Goal: Information Seeking & Learning: Learn about a topic

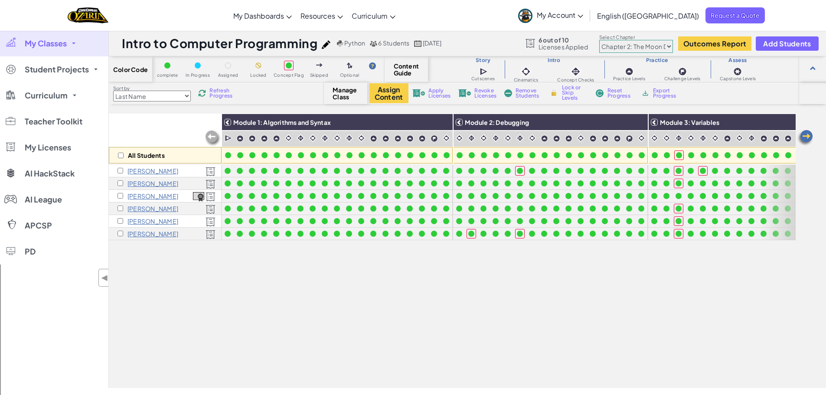
select select "5d8a57abe8919b28d5113af1"
click at [804, 138] on img at bounding box center [804, 137] width 17 height 17
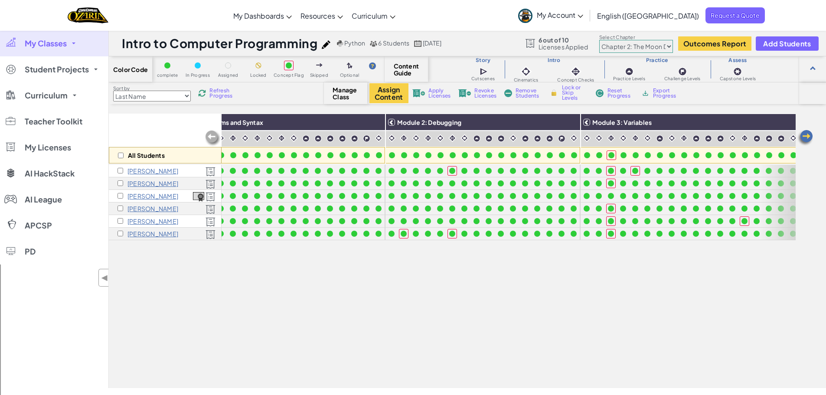
click at [804, 138] on img at bounding box center [804, 137] width 17 height 17
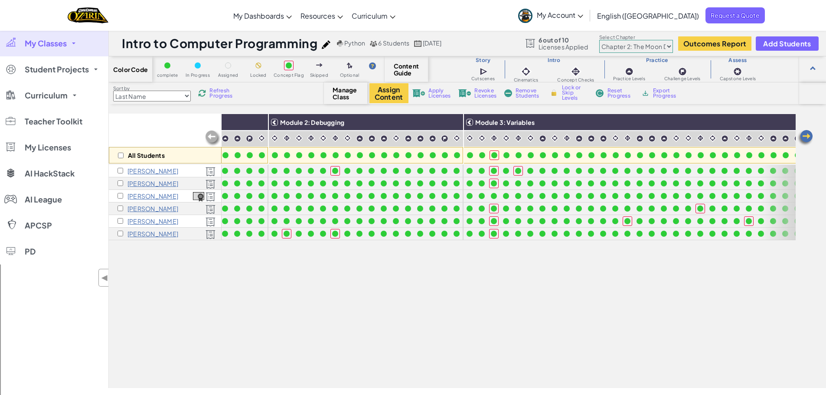
click at [804, 138] on img at bounding box center [804, 137] width 17 height 17
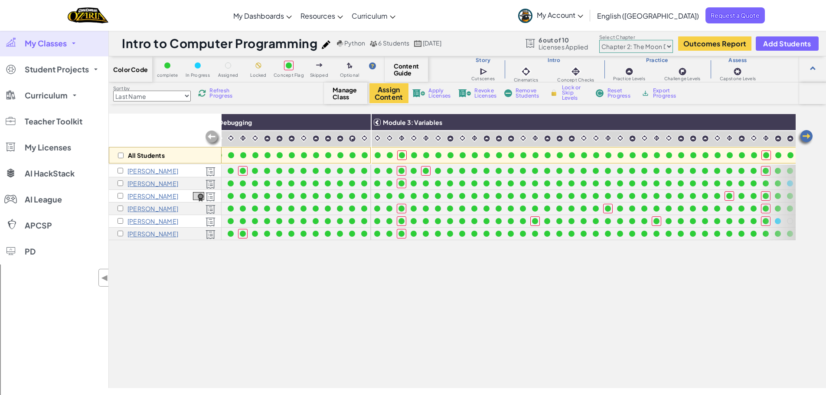
click at [804, 138] on img at bounding box center [804, 137] width 17 height 17
click at [805, 138] on img at bounding box center [804, 137] width 17 height 17
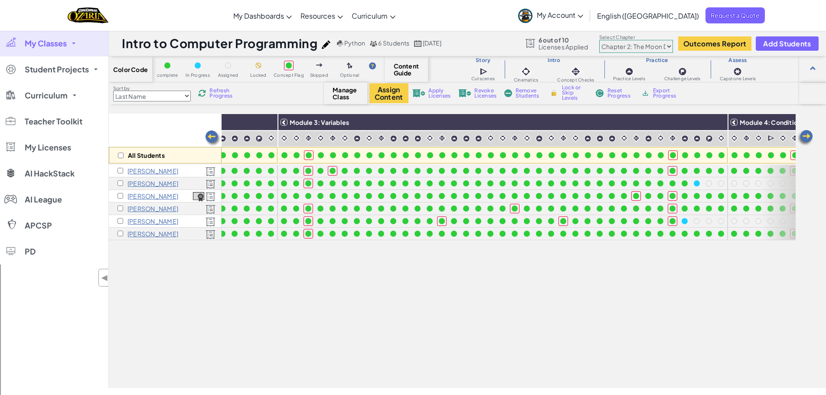
click at [805, 138] on img at bounding box center [804, 137] width 17 height 17
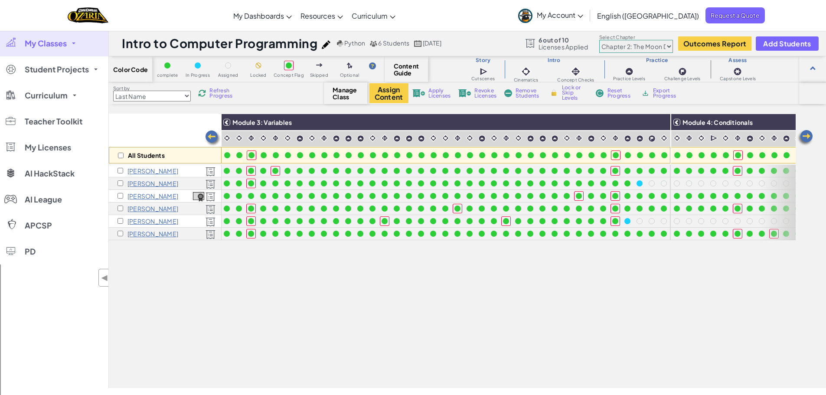
click at [805, 138] on img at bounding box center [804, 137] width 17 height 17
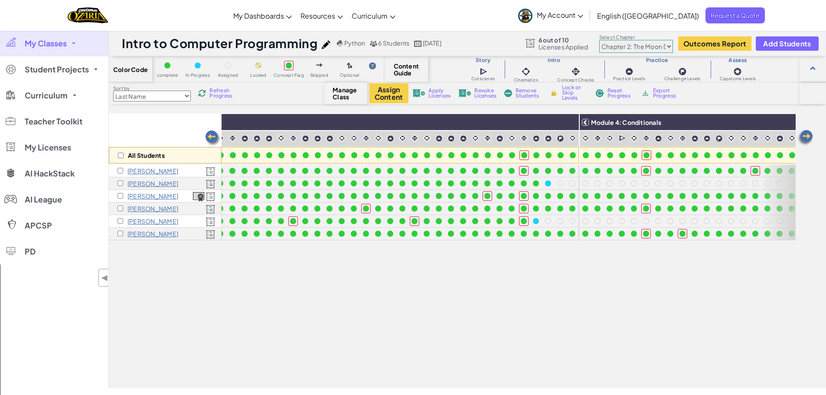
click at [805, 138] on img at bounding box center [804, 137] width 17 height 17
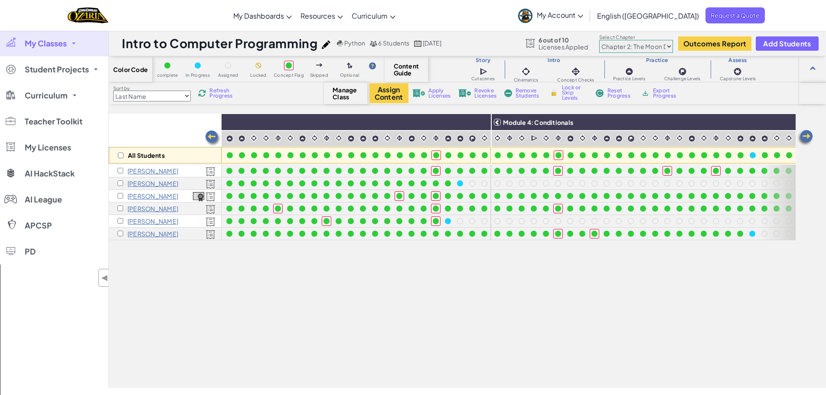
click at [805, 138] on img at bounding box center [804, 137] width 17 height 17
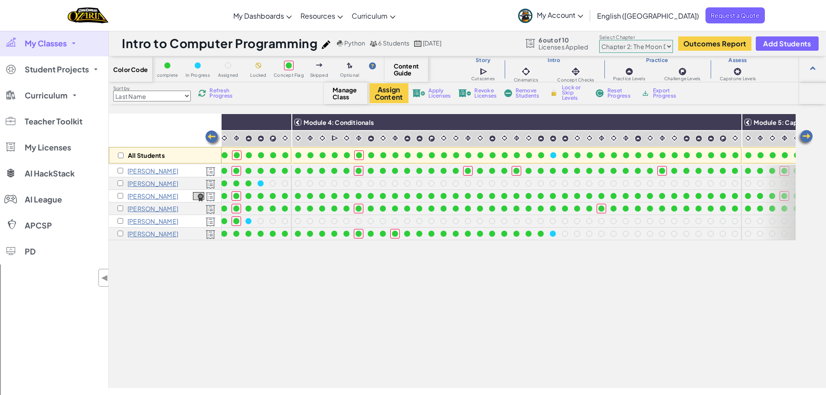
scroll to position [0, 857]
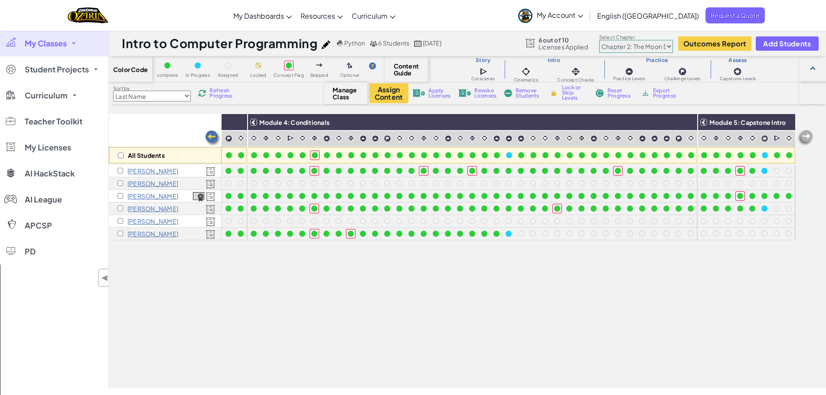
click at [208, 138] on img at bounding box center [212, 138] width 17 height 17
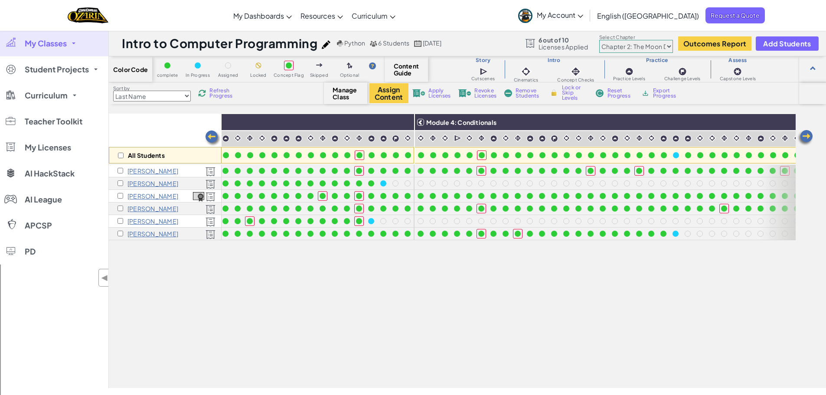
click at [807, 137] on img at bounding box center [804, 137] width 17 height 17
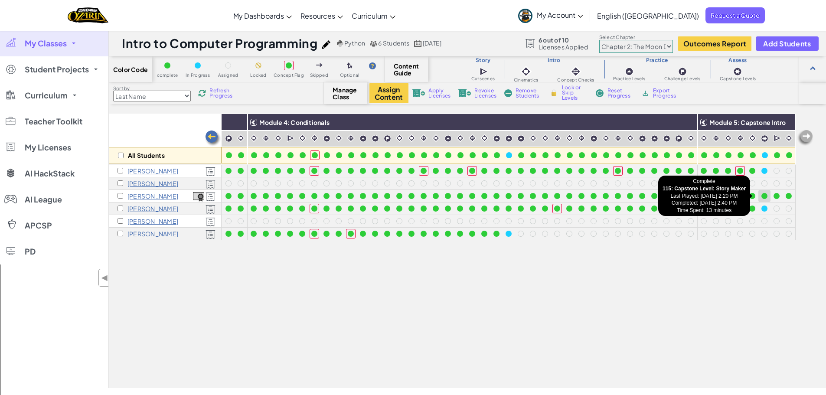
click at [761, 196] on div at bounding box center [764, 196] width 6 height 6
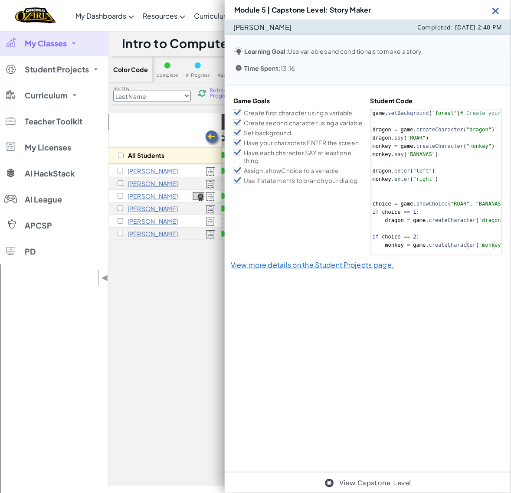
scroll to position [0, 857]
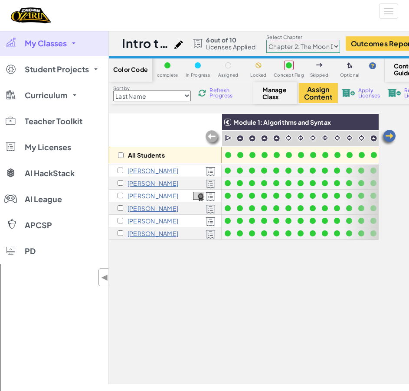
select select "5d8a57abe8919b28d5113af1"
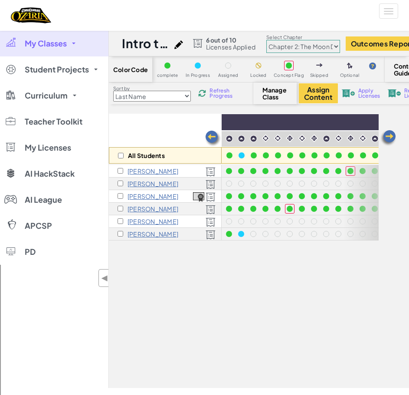
scroll to position [0, 1274]
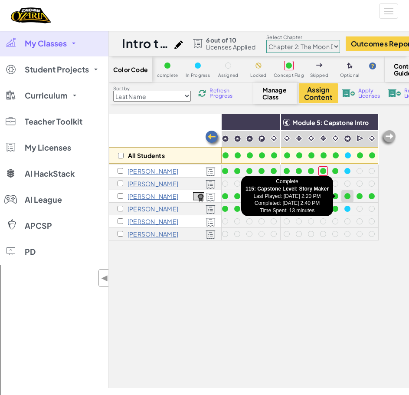
click at [344, 197] on div at bounding box center [347, 196] width 6 height 6
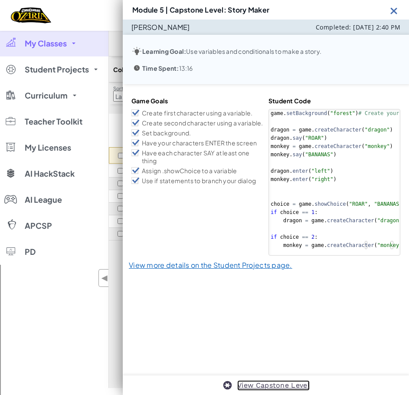
click at [255, 385] on link "View Capstone Level" at bounding box center [273, 385] width 72 height 10
